Goal: Information Seeking & Learning: Check status

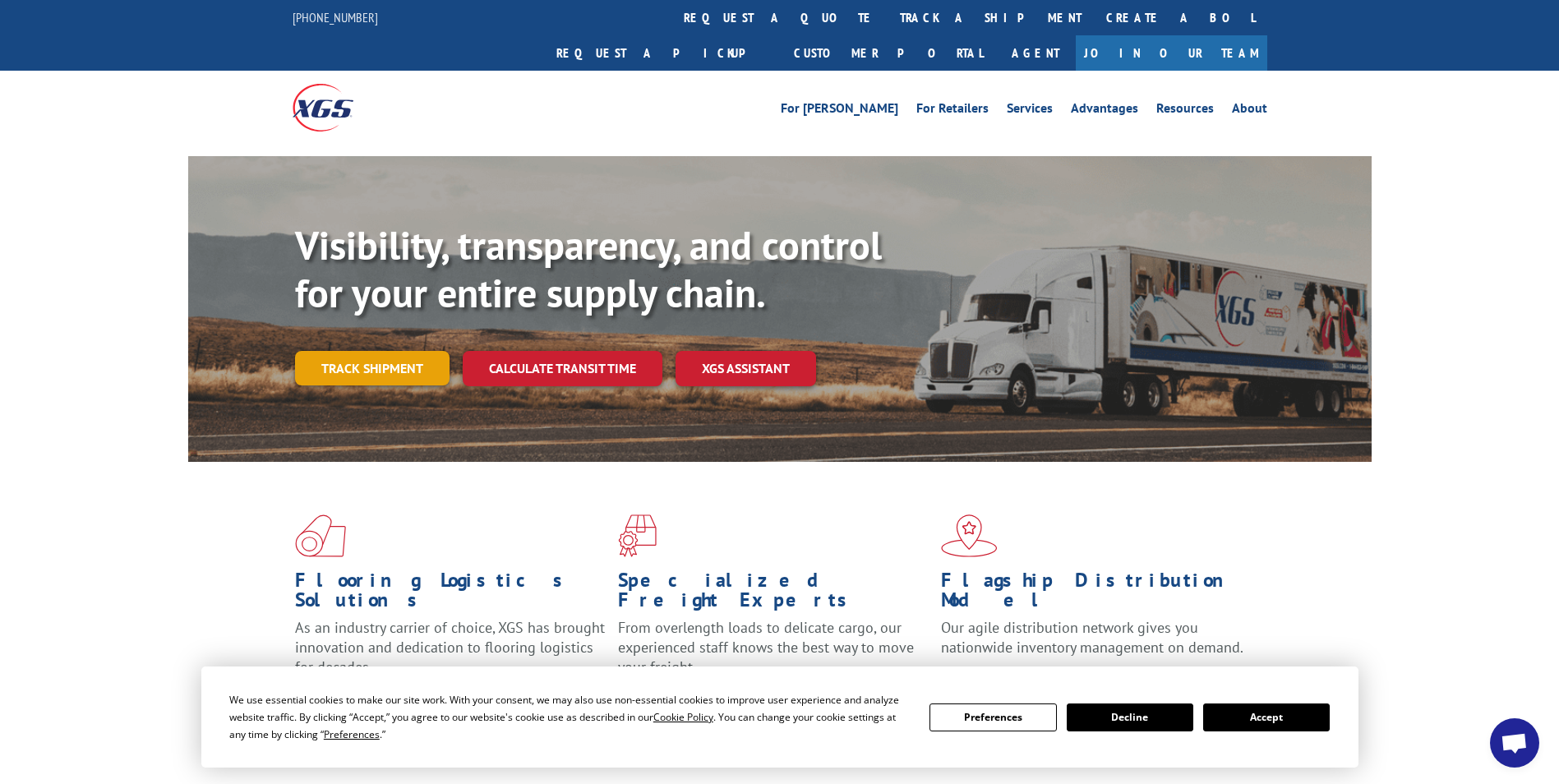
click at [393, 351] on link "Track shipment" at bounding box center [372, 367] width 155 height 34
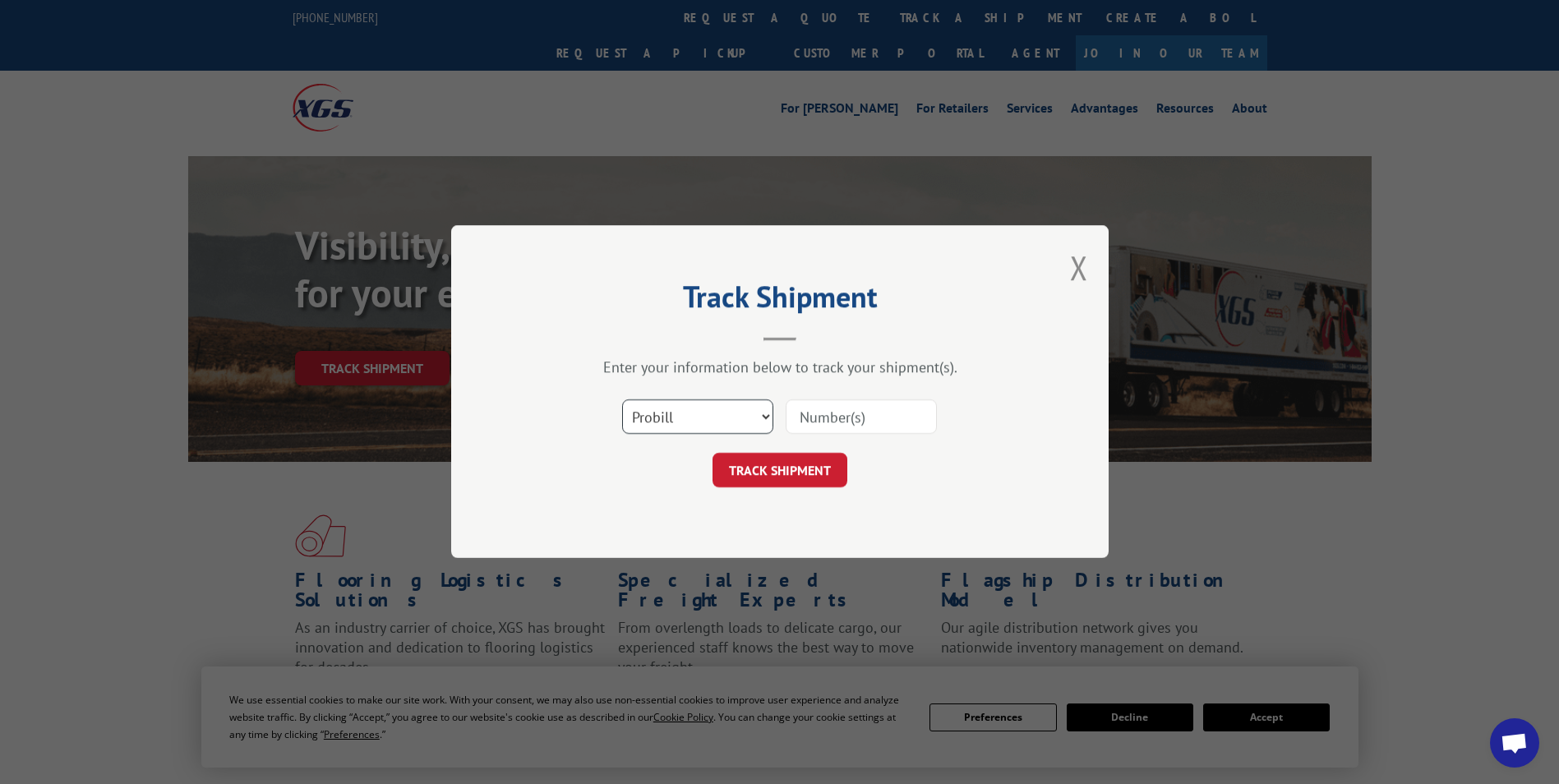
click at [766, 421] on select "Select category... Probill BOL PO" at bounding box center [697, 417] width 151 height 34
click at [852, 413] on input at bounding box center [861, 417] width 151 height 34
type input "3390266"
click at [802, 482] on button "TRACK SHIPMENT" at bounding box center [780, 470] width 135 height 34
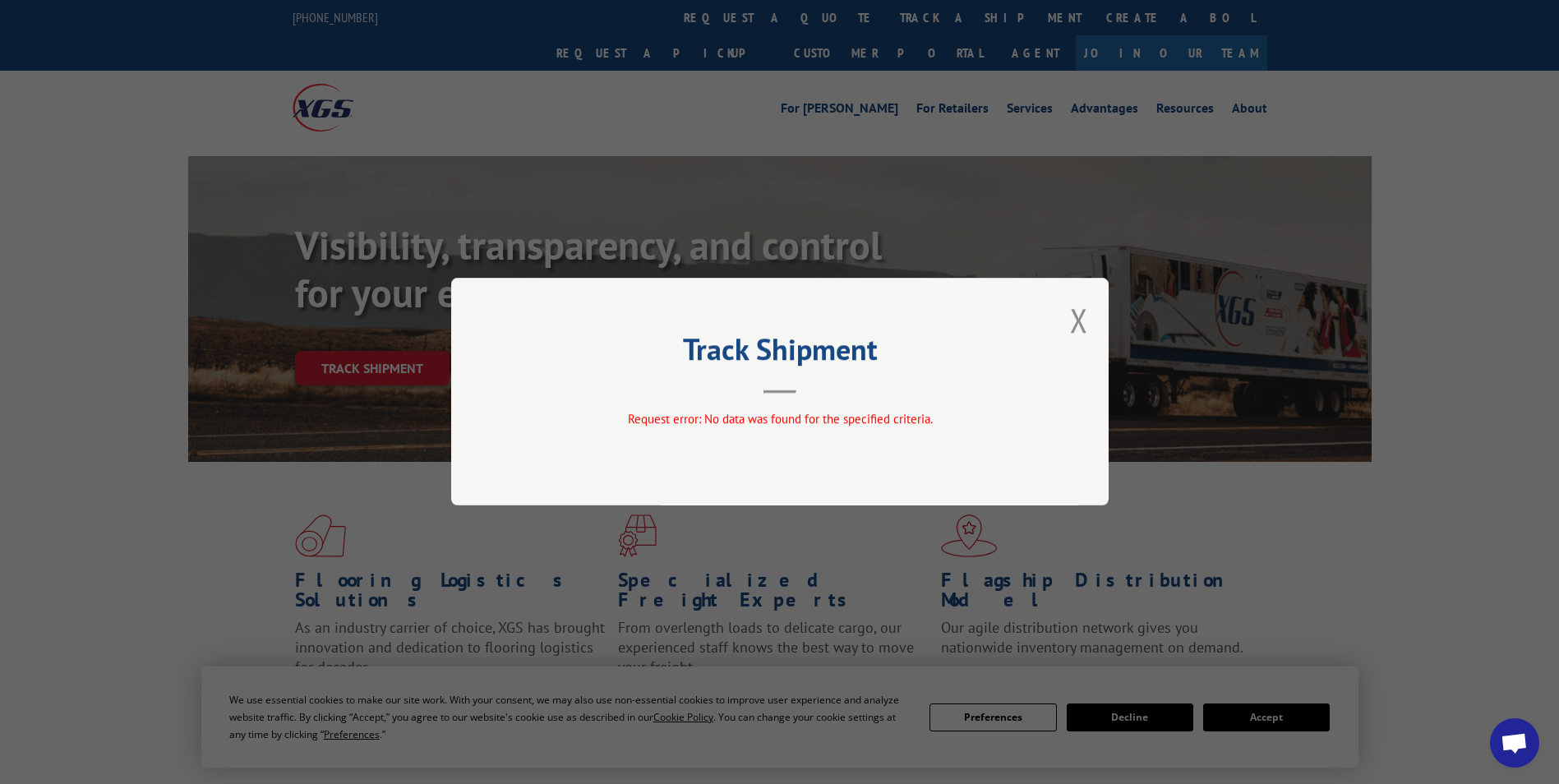
click at [822, 399] on div "Track Shipment Request error: No data was found for the specified criteria." at bounding box center [780, 392] width 657 height 228
click at [1078, 324] on button "Close modal" at bounding box center [1079, 319] width 19 height 44
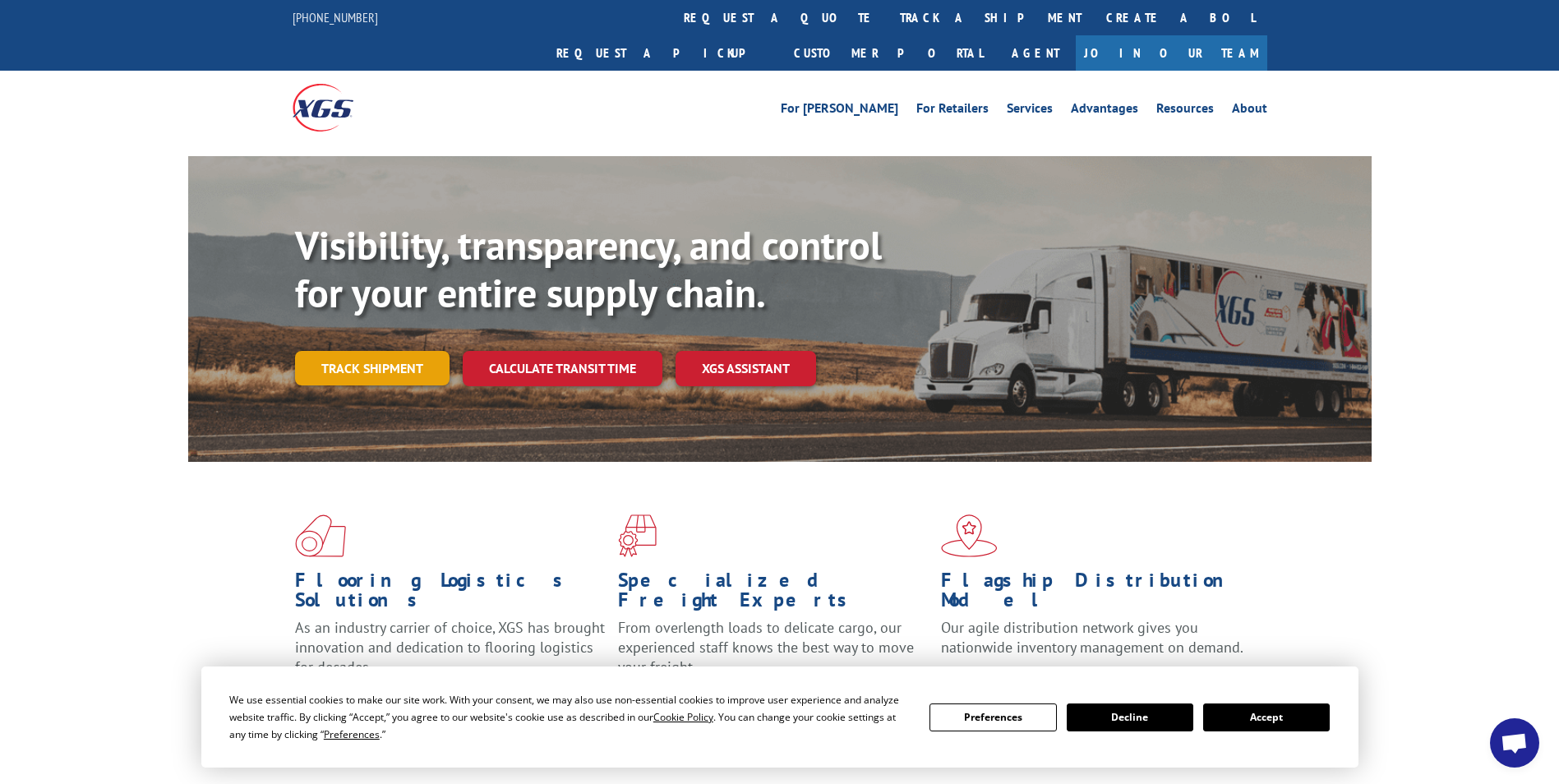
click at [363, 351] on link "Track shipment" at bounding box center [372, 367] width 155 height 34
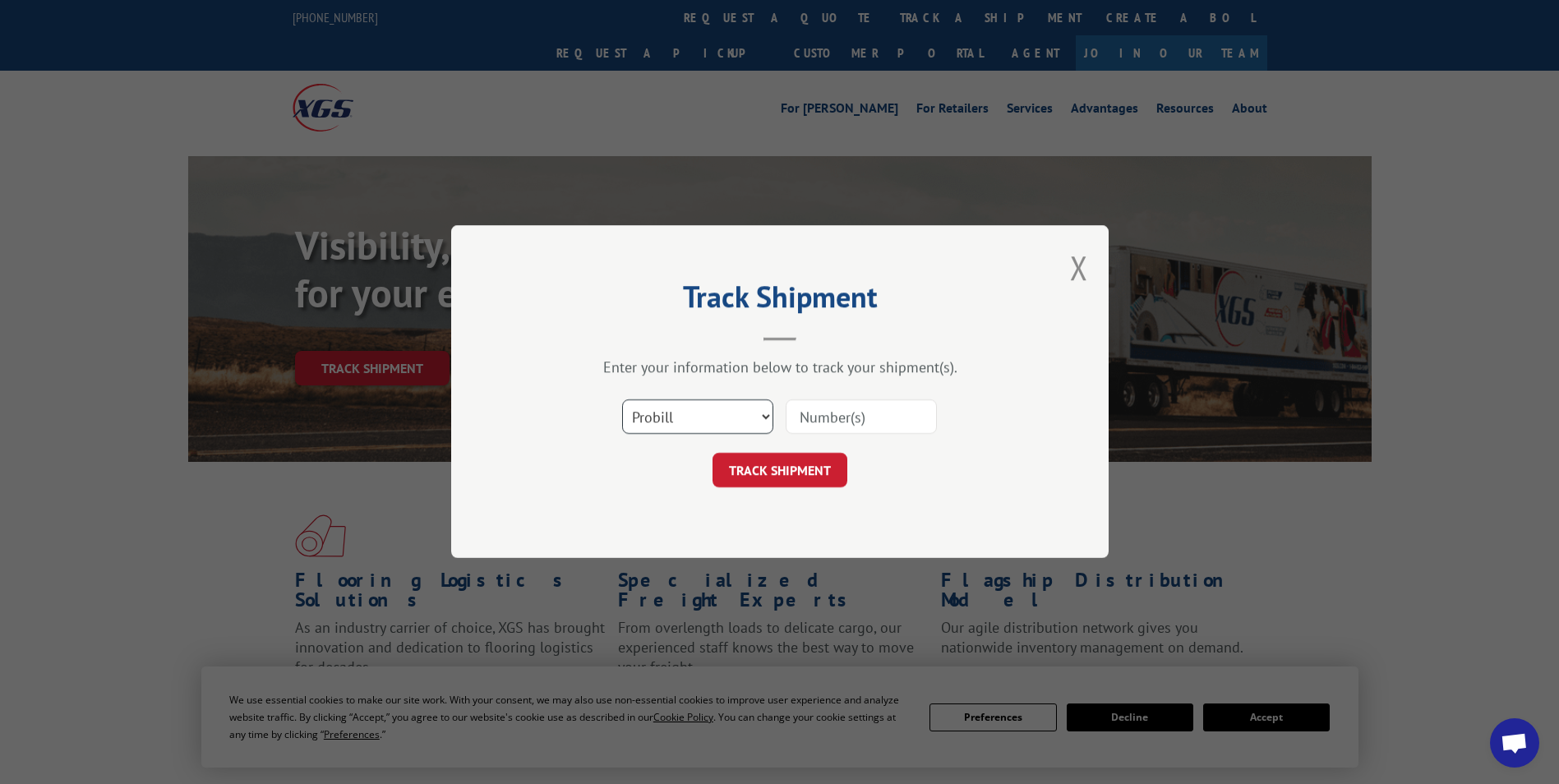
click at [761, 414] on select "Select category... Probill BOL PO" at bounding box center [697, 417] width 151 height 34
select select "bol"
click at [622, 400] on select "Select category... Probill BOL PO" at bounding box center [697, 417] width 151 height 34
click at [859, 406] on input at bounding box center [861, 417] width 151 height 34
type input "3390266"
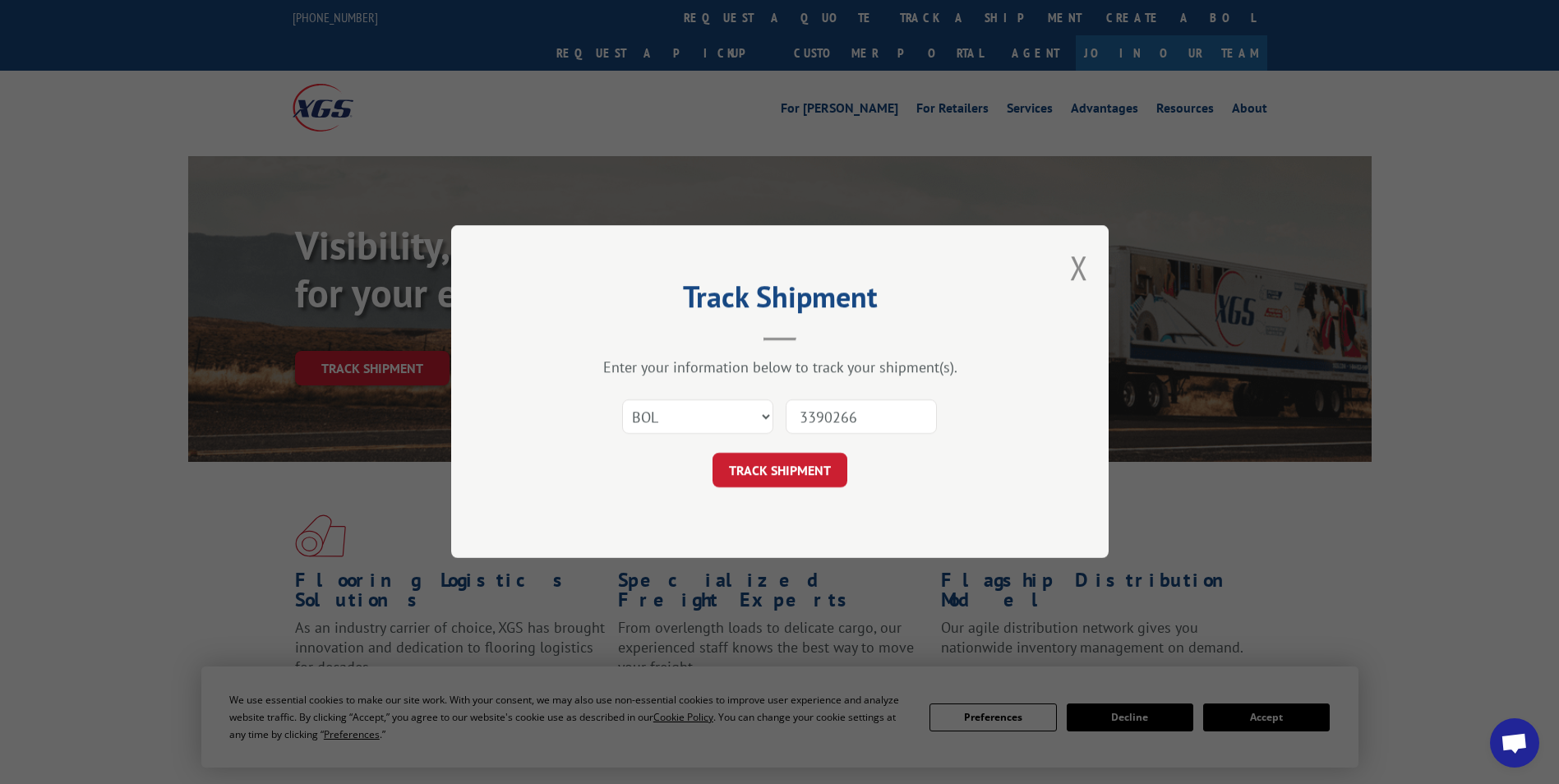
click button "TRACK SHIPMENT" at bounding box center [780, 470] width 135 height 34
